Goal: Entertainment & Leisure: Browse casually

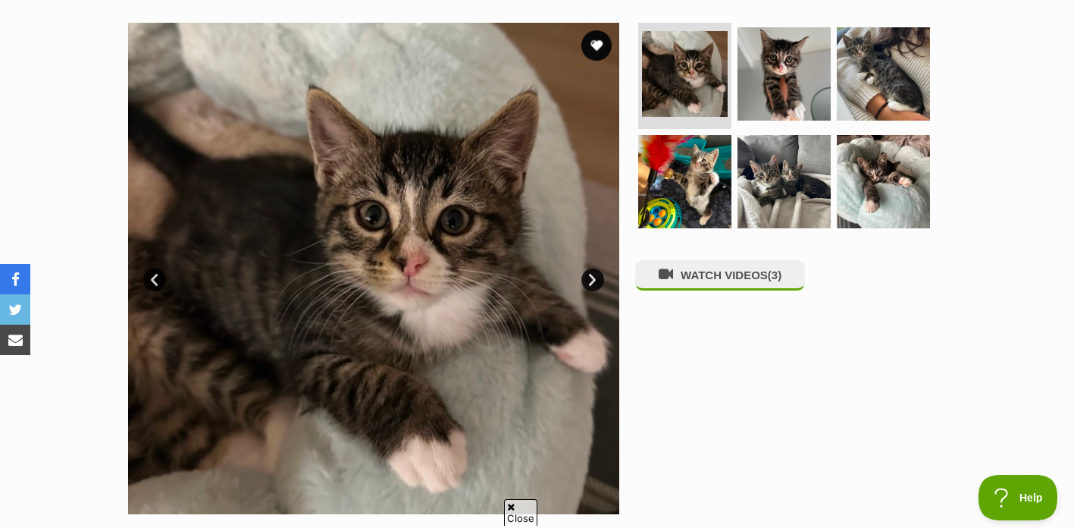
scroll to position [293, 0]
click at [588, 279] on link "Next" at bounding box center [592, 279] width 23 height 23
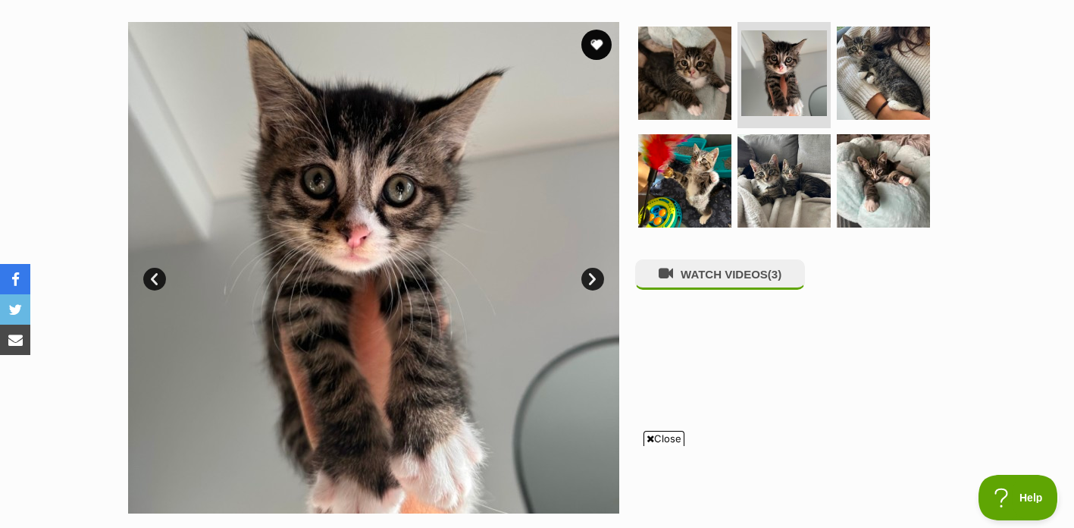
scroll to position [0, 0]
click at [588, 279] on link "Next" at bounding box center [592, 279] width 23 height 23
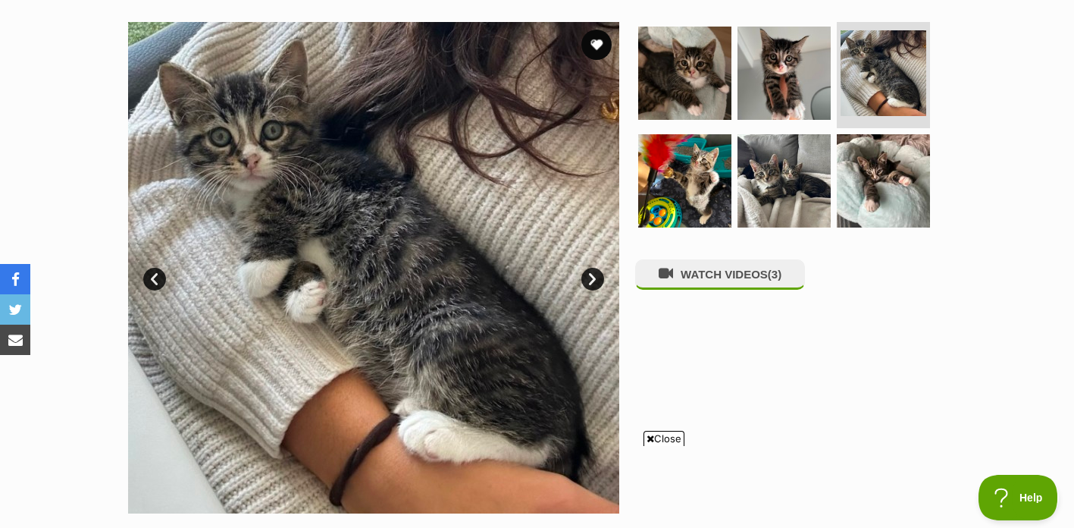
click at [588, 279] on link "Next" at bounding box center [592, 279] width 23 height 23
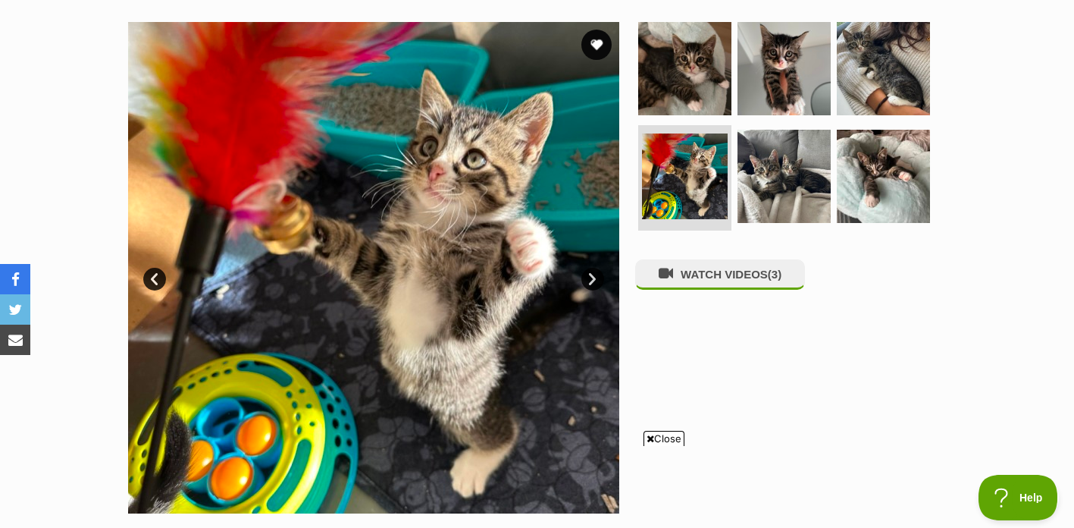
click at [588, 279] on link "Next" at bounding box center [592, 279] width 23 height 23
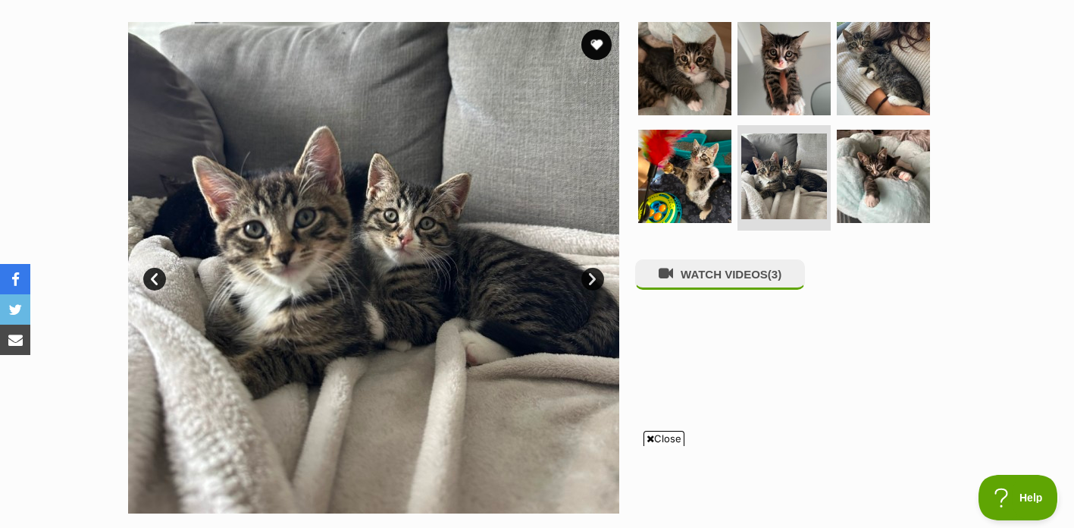
click at [588, 279] on link "Next" at bounding box center [592, 279] width 23 height 23
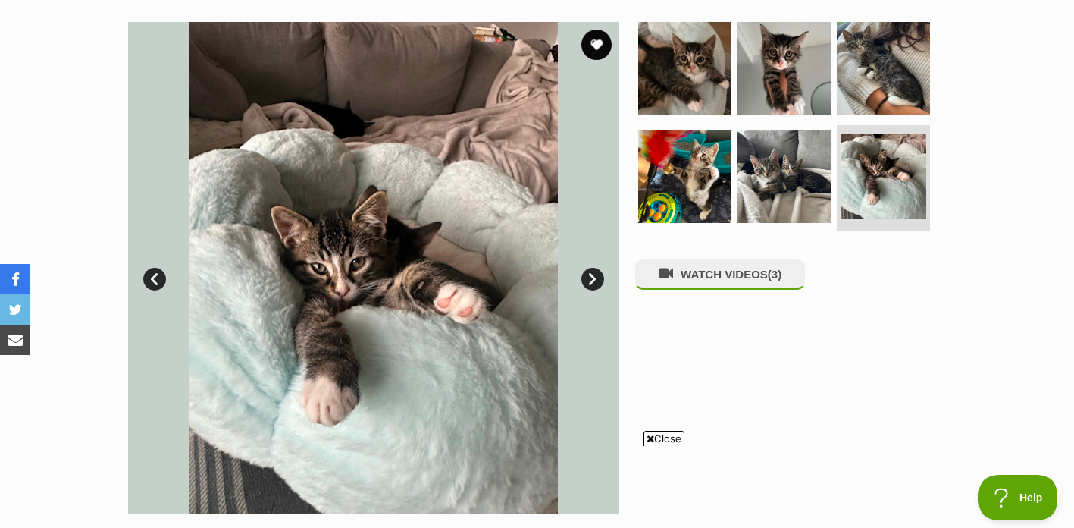
click at [158, 276] on link "Prev" at bounding box center [154, 279] width 23 height 23
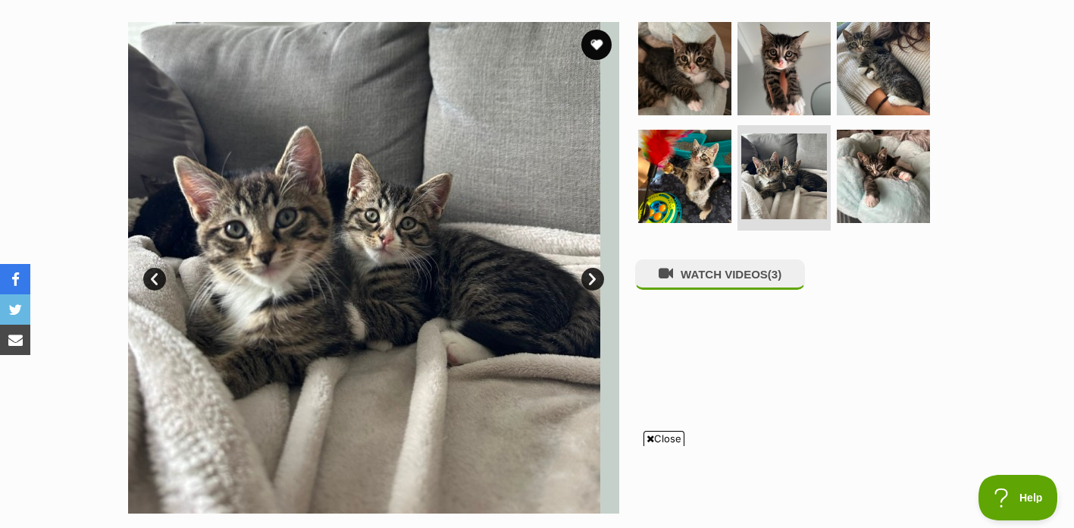
click at [158, 276] on link "Prev" at bounding box center [154, 279] width 23 height 23
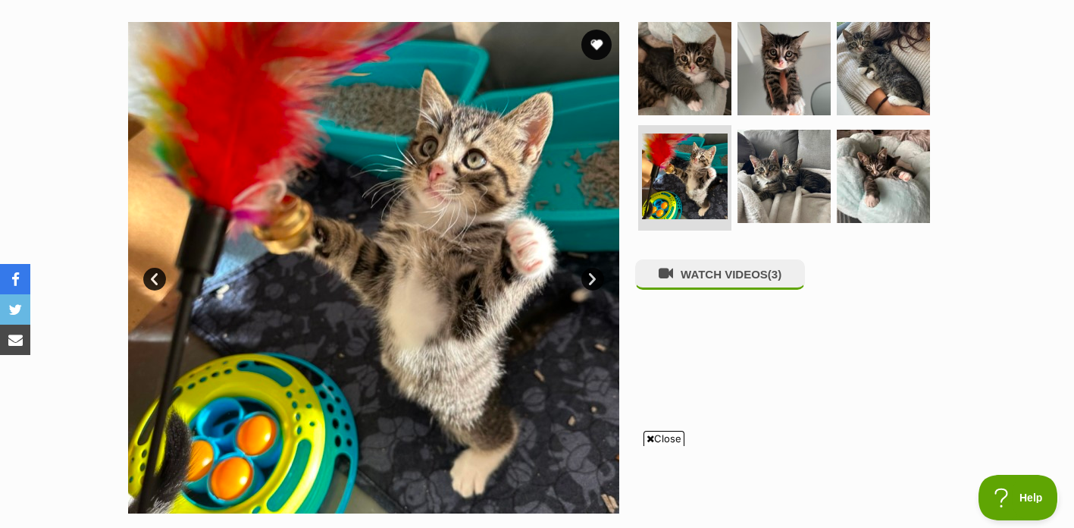
click at [602, 273] on link "Next" at bounding box center [592, 279] width 23 height 23
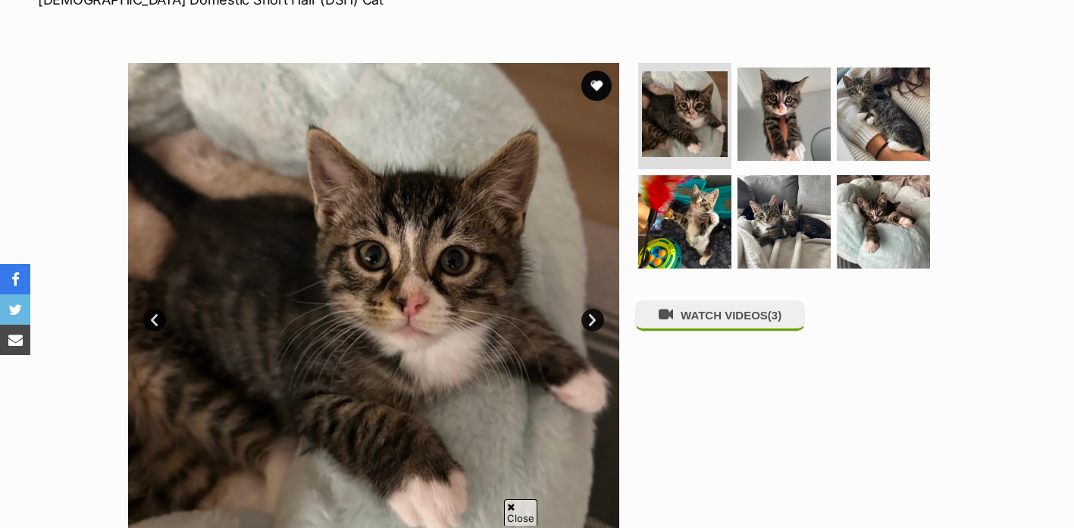
scroll to position [255, 0]
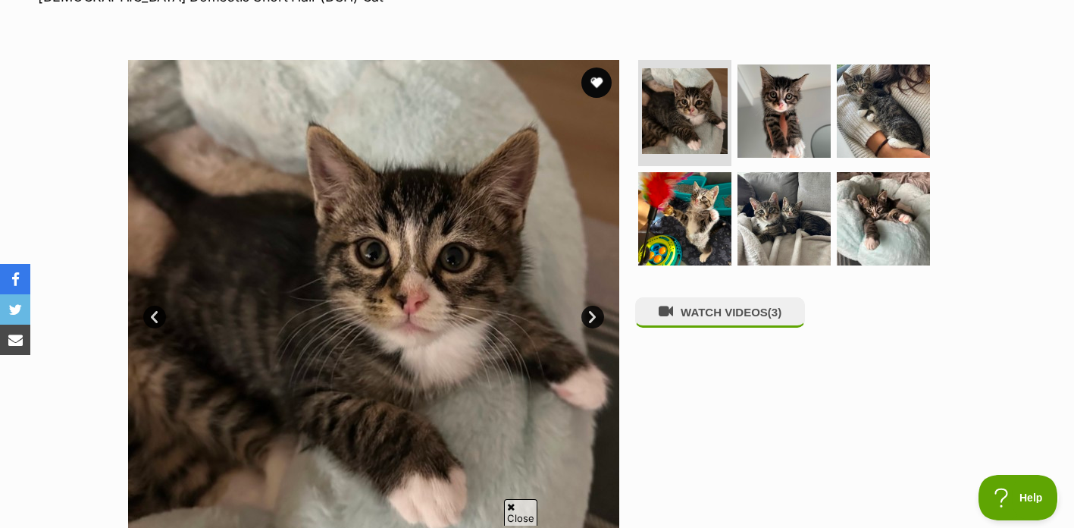
click at [586, 327] on img at bounding box center [373, 305] width 491 height 491
click at [593, 315] on link "Next" at bounding box center [592, 317] width 23 height 23
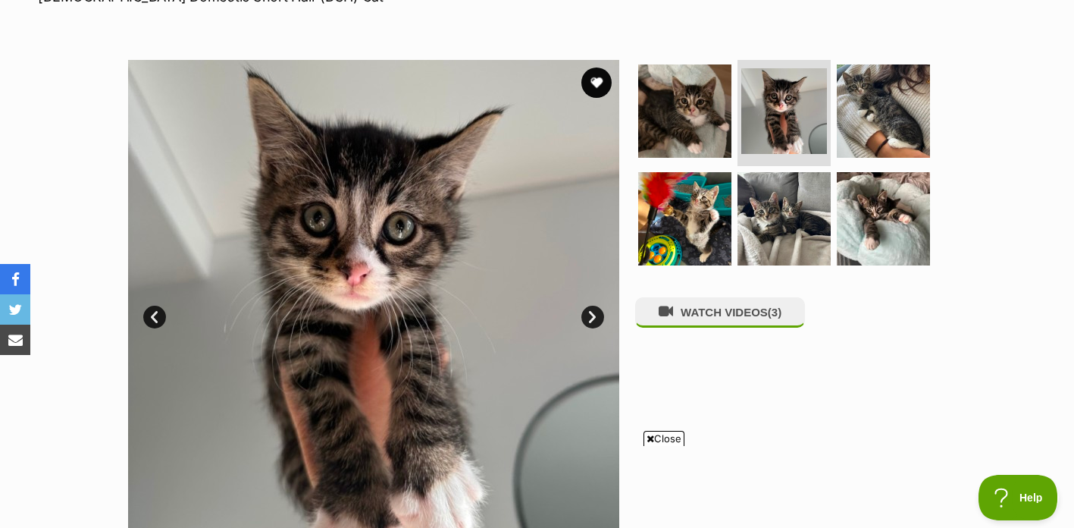
click at [593, 315] on link "Next" at bounding box center [592, 317] width 23 height 23
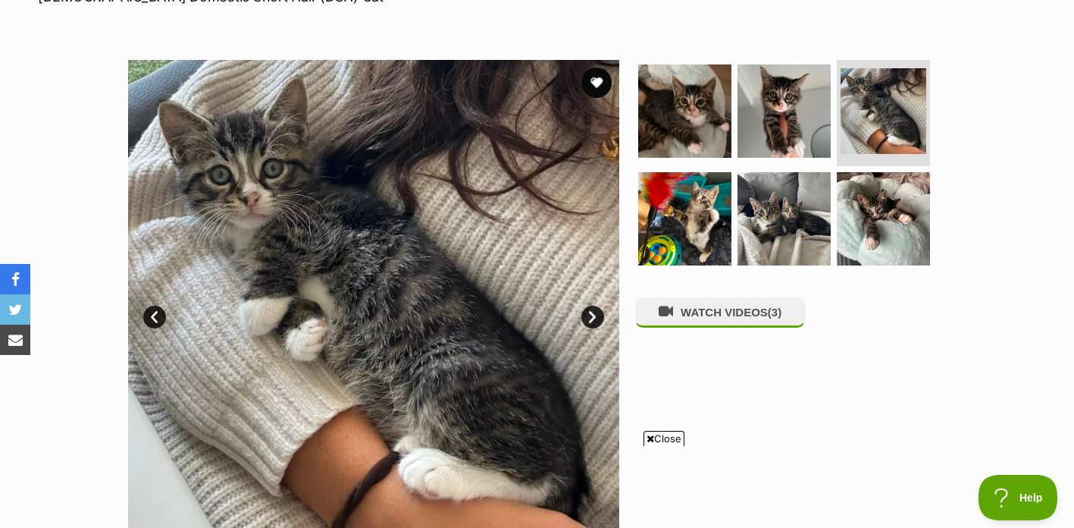
scroll to position [0, 0]
click at [593, 315] on link "Next" at bounding box center [592, 317] width 23 height 23
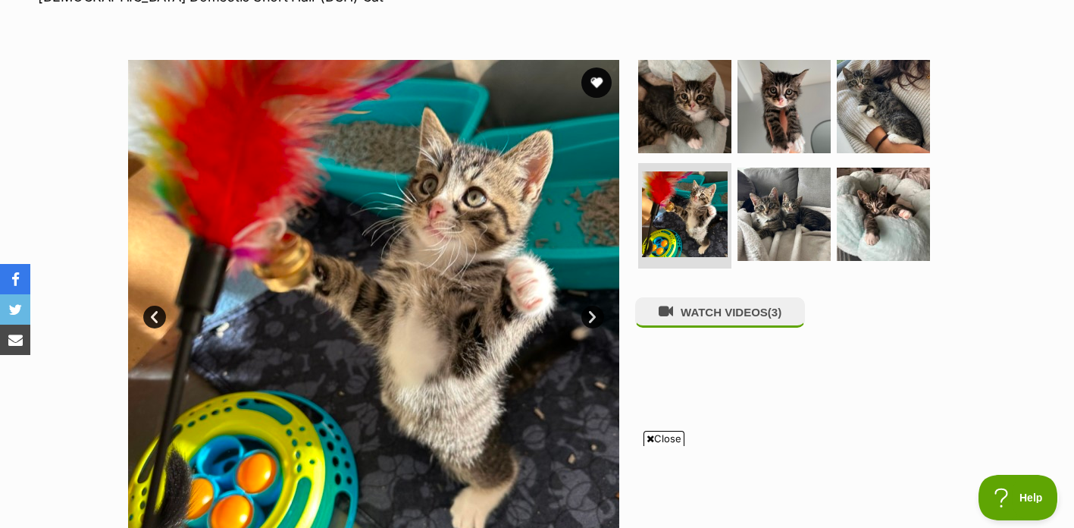
click at [593, 315] on link "Next" at bounding box center [592, 317] width 23 height 23
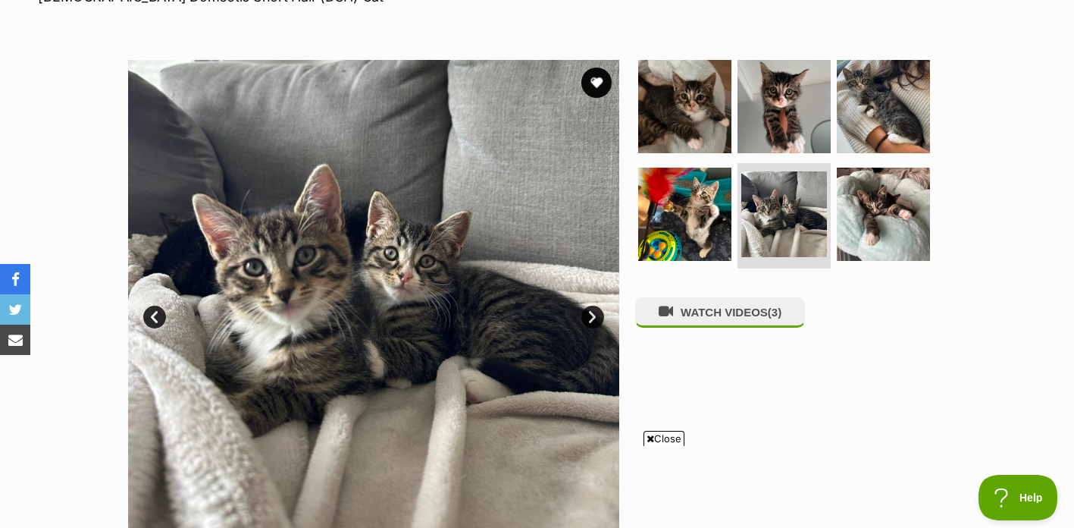
click at [593, 315] on link "Next" at bounding box center [592, 317] width 23 height 23
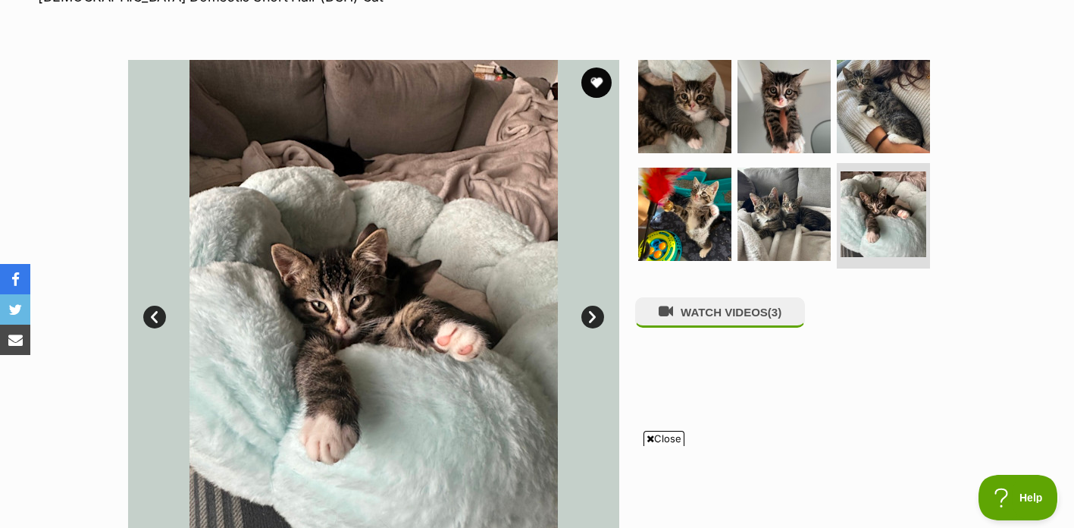
click at [593, 315] on link "Next" at bounding box center [592, 317] width 23 height 23
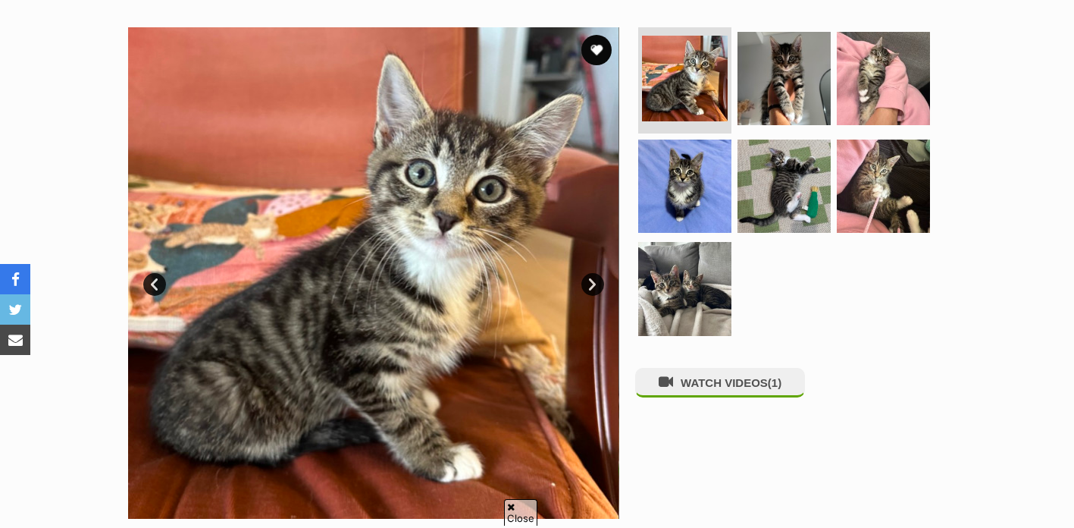
scroll to position [296, 0]
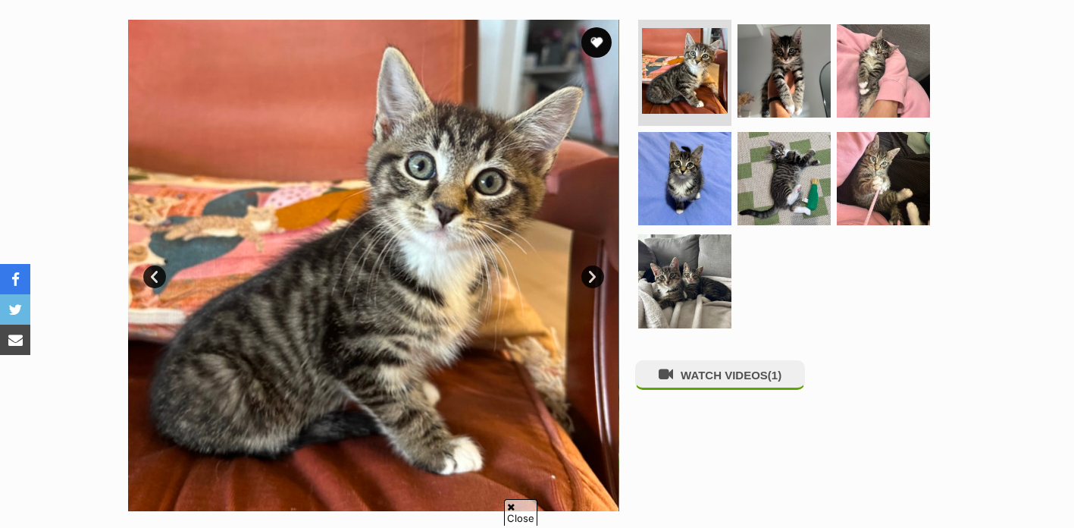
click at [597, 279] on link "Next" at bounding box center [592, 276] width 23 height 23
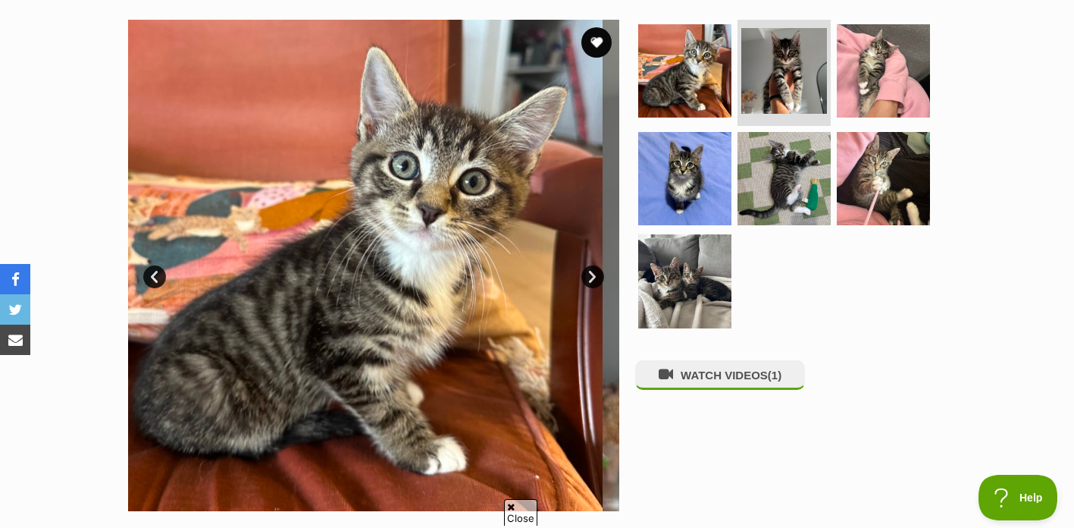
scroll to position [0, 0]
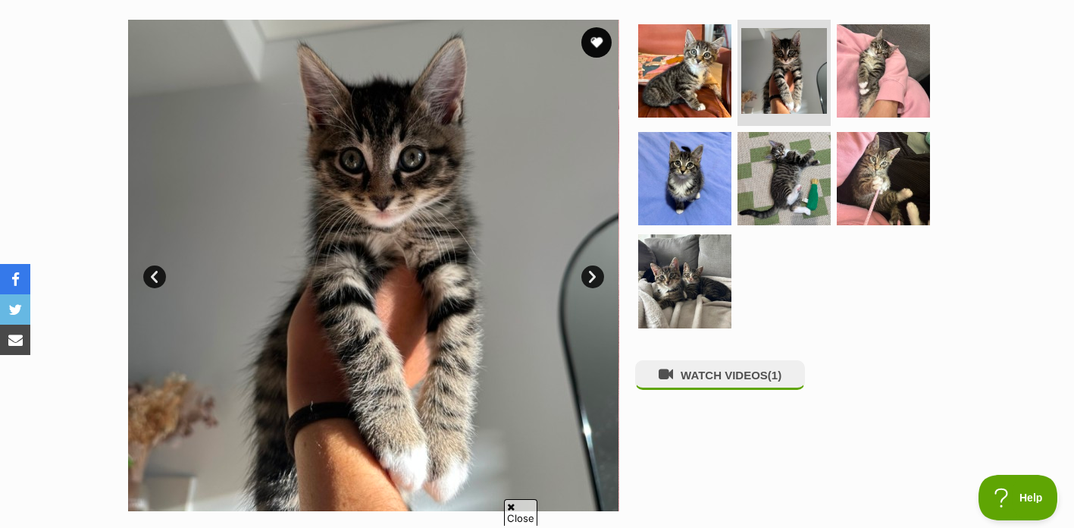
click at [597, 279] on link "Next" at bounding box center [592, 276] width 23 height 23
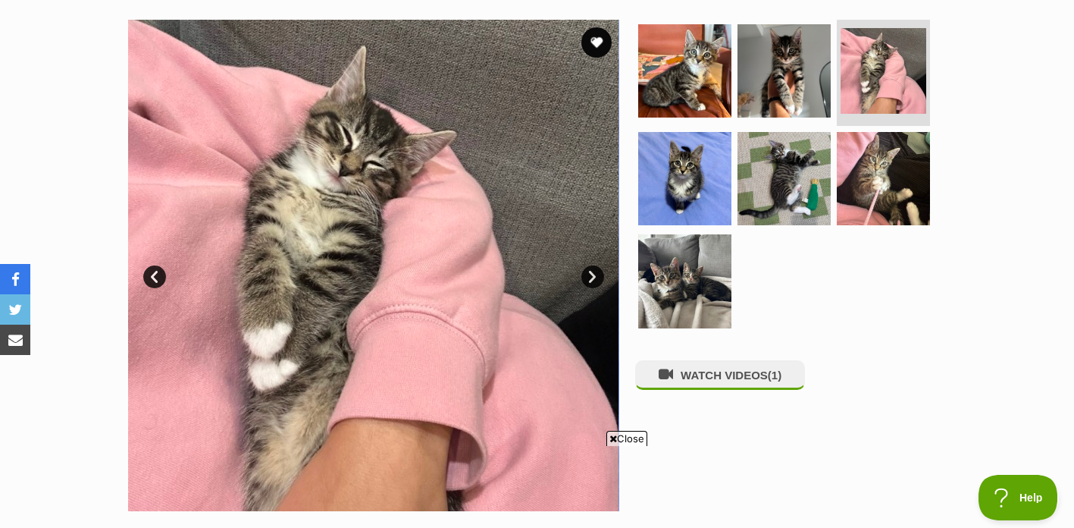
click at [597, 279] on link "Next" at bounding box center [592, 276] width 23 height 23
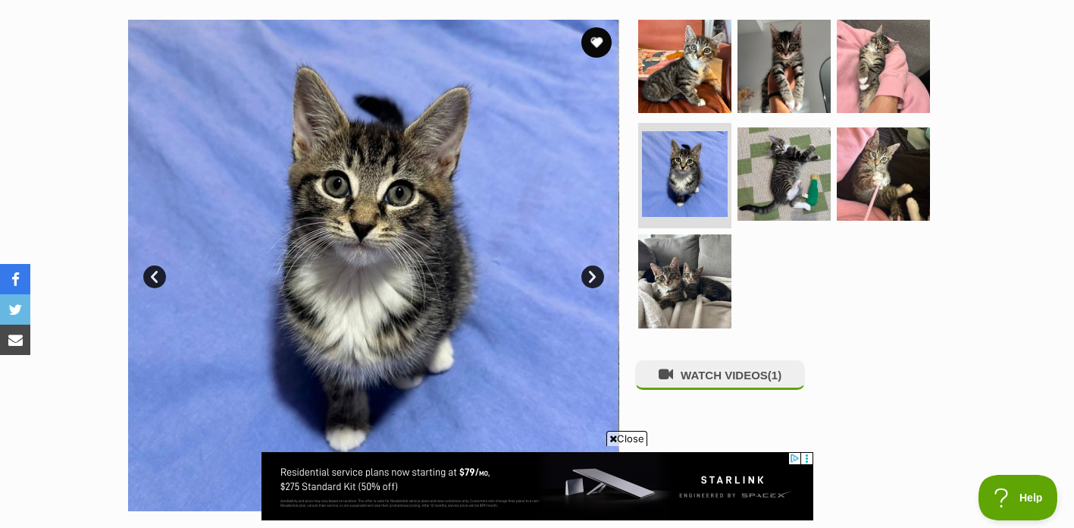
click at [597, 279] on link "Next" at bounding box center [592, 276] width 23 height 23
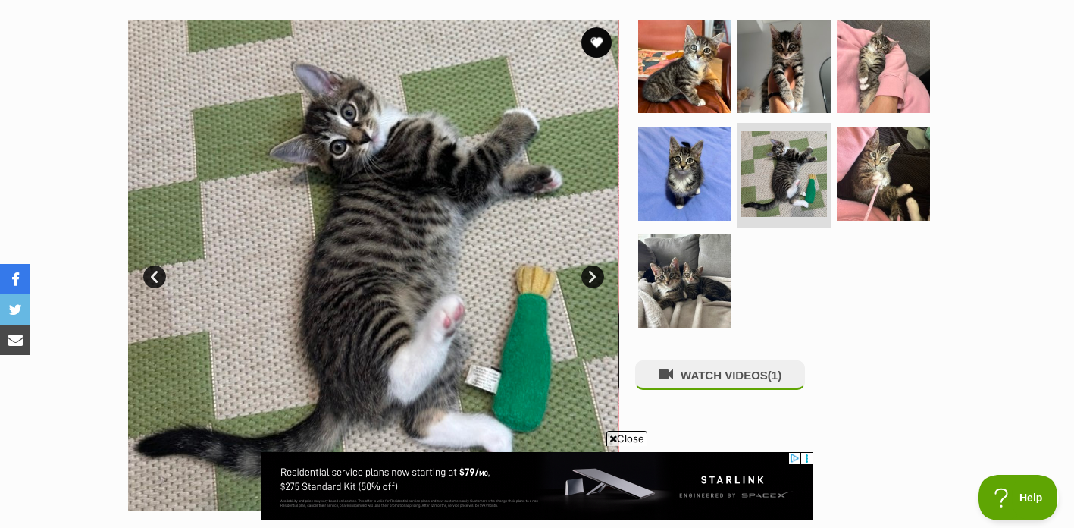
click at [597, 279] on link "Next" at bounding box center [592, 276] width 23 height 23
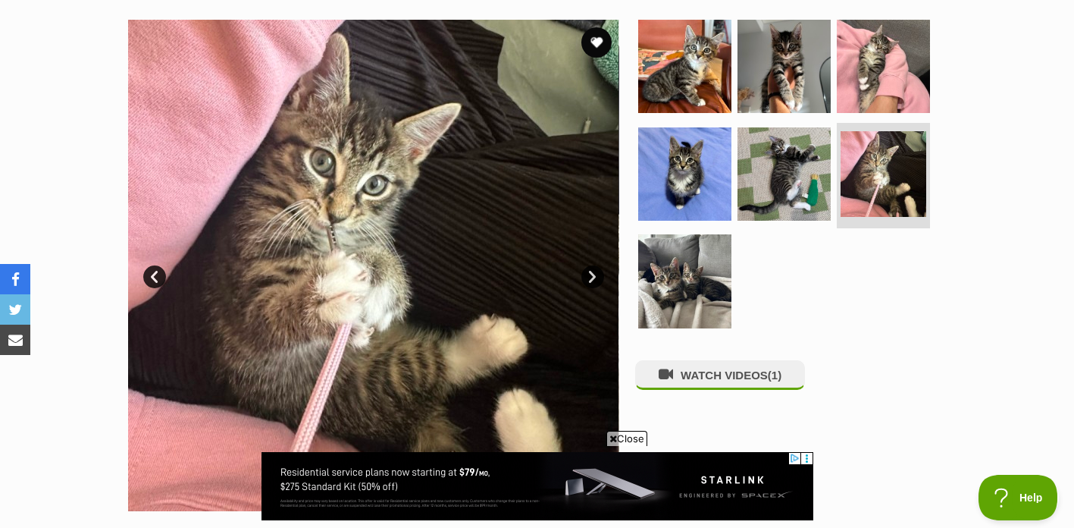
click at [597, 279] on link "Next" at bounding box center [592, 276] width 23 height 23
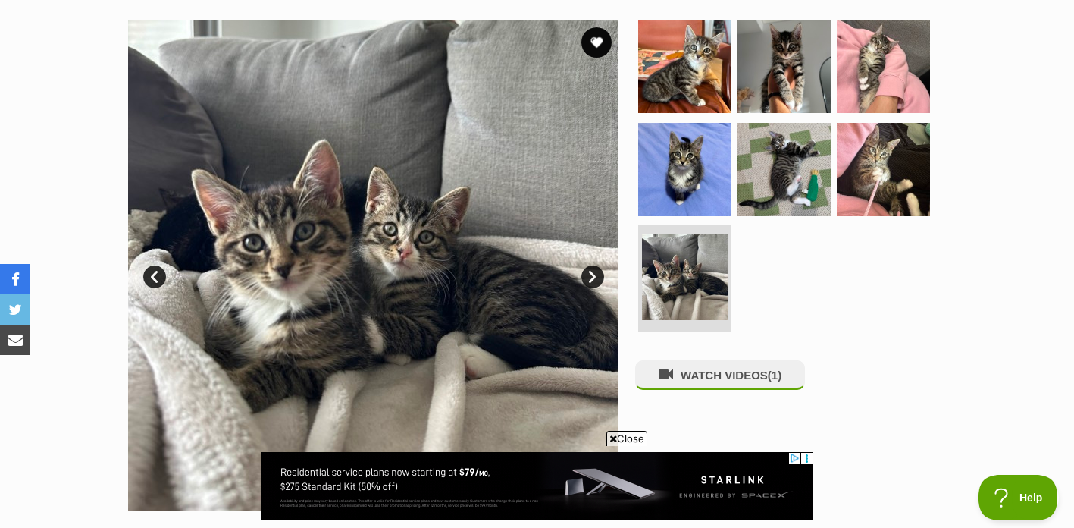
click at [597, 279] on link "Next" at bounding box center [592, 276] width 23 height 23
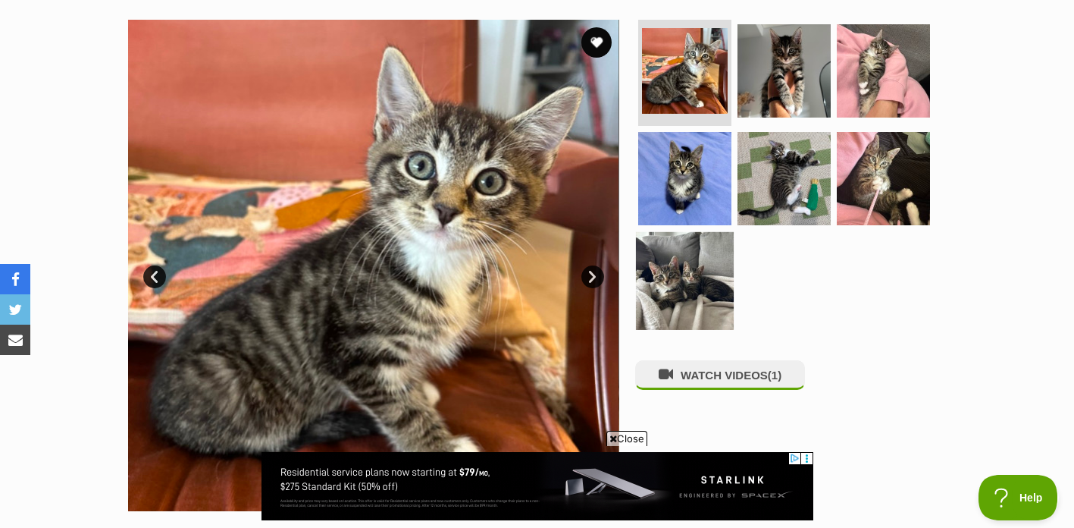
click at [675, 275] on img at bounding box center [685, 281] width 98 height 98
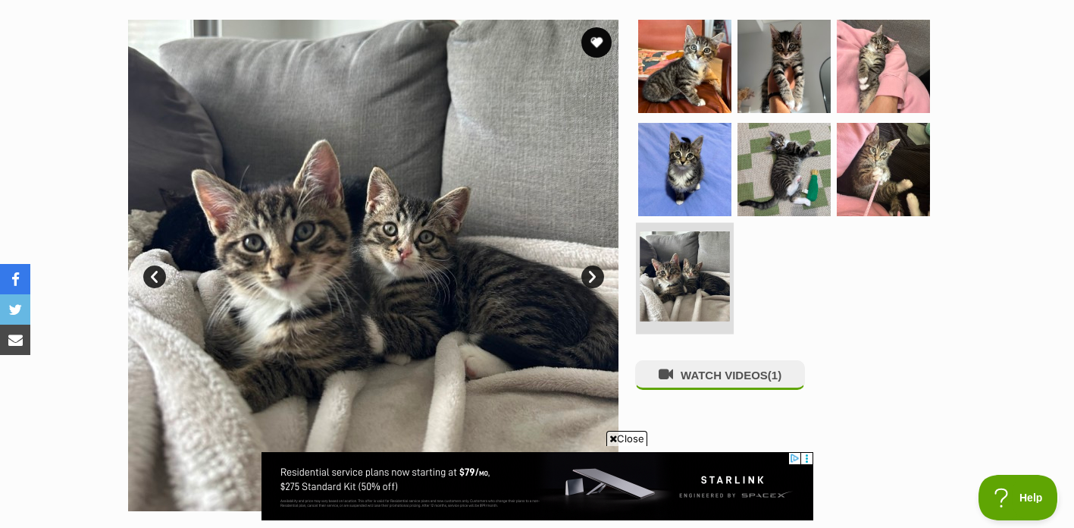
scroll to position [299, 0]
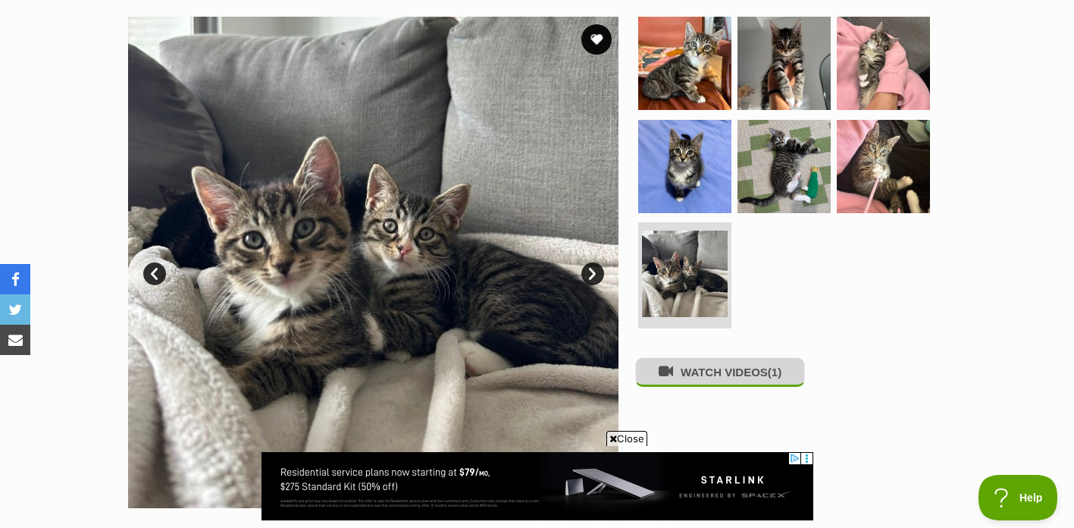
click at [694, 373] on button "WATCH VIDEOS (1)" at bounding box center [720, 372] width 170 height 30
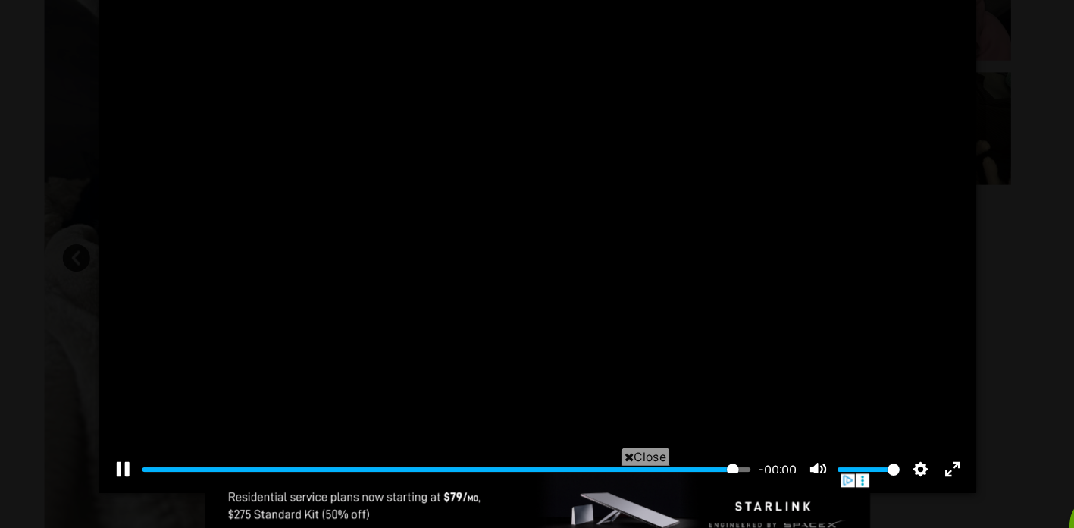
type input "100.00"
click at [613, 435] on icon at bounding box center [614, 439] width 8 height 10
